Goal: Check status: Check status

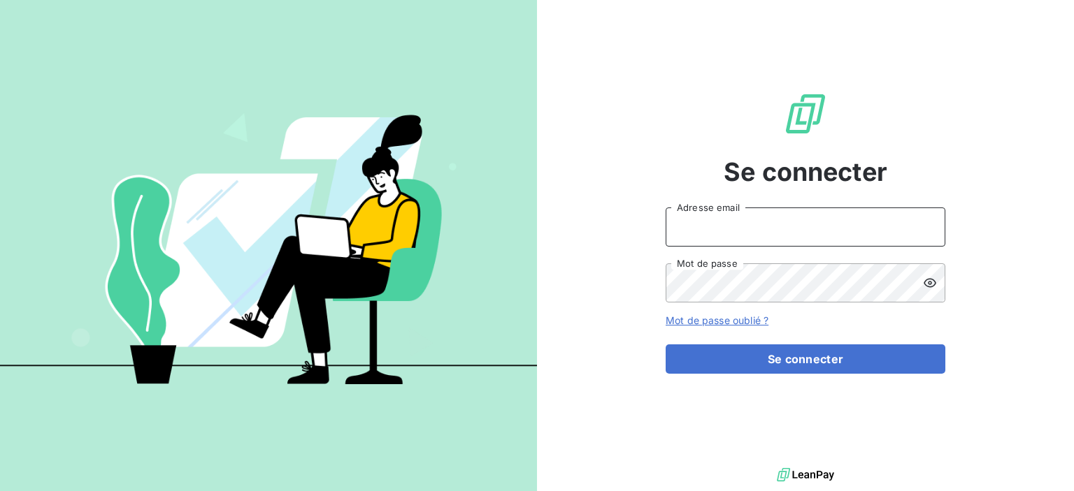
click at [758, 230] on input "Adresse email" at bounding box center [805, 227] width 280 height 39
type input "[PERSON_NAME][EMAIL_ADDRESS][DOMAIN_NAME]"
click at [665, 345] on button "Se connecter" at bounding box center [805, 359] width 280 height 29
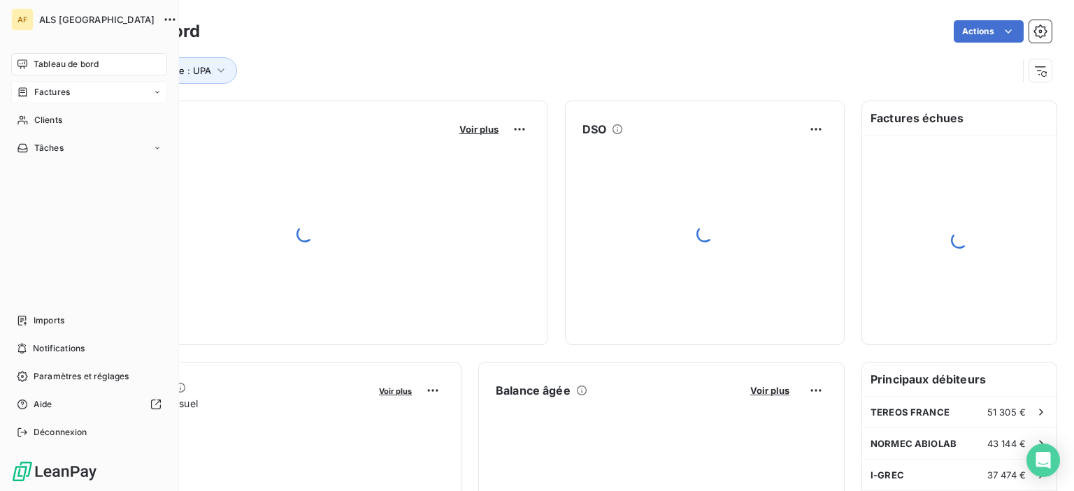
click at [84, 94] on div "Factures" at bounding box center [89, 92] width 156 height 22
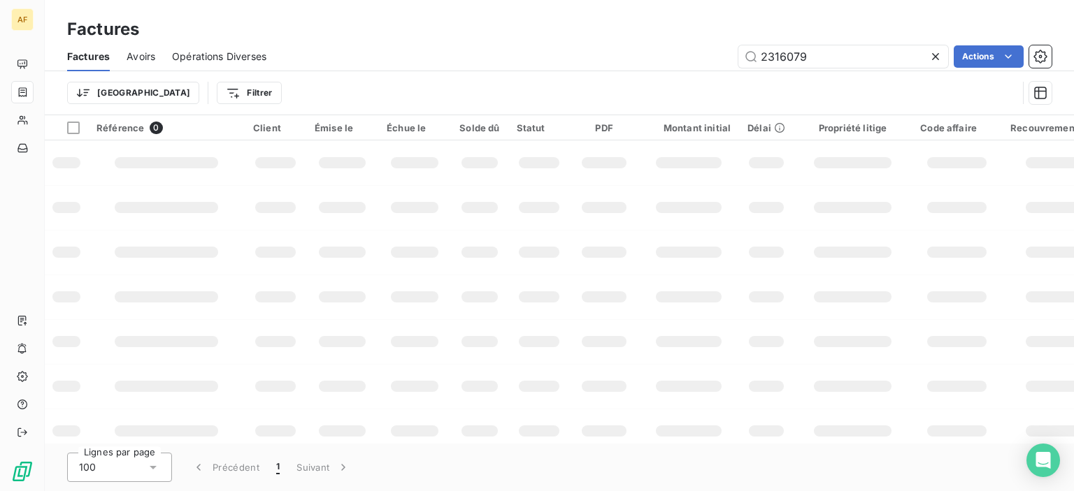
drag, startPoint x: 873, startPoint y: 58, endPoint x: 574, endPoint y: 59, distance: 298.4
click at [574, 59] on div "2316079 Actions" at bounding box center [667, 56] width 768 height 22
type input "2527136"
drag, startPoint x: 521, startPoint y: 173, endPoint x: 528, endPoint y: 205, distance: 32.9
